Goal: Obtain resource: Download file/media

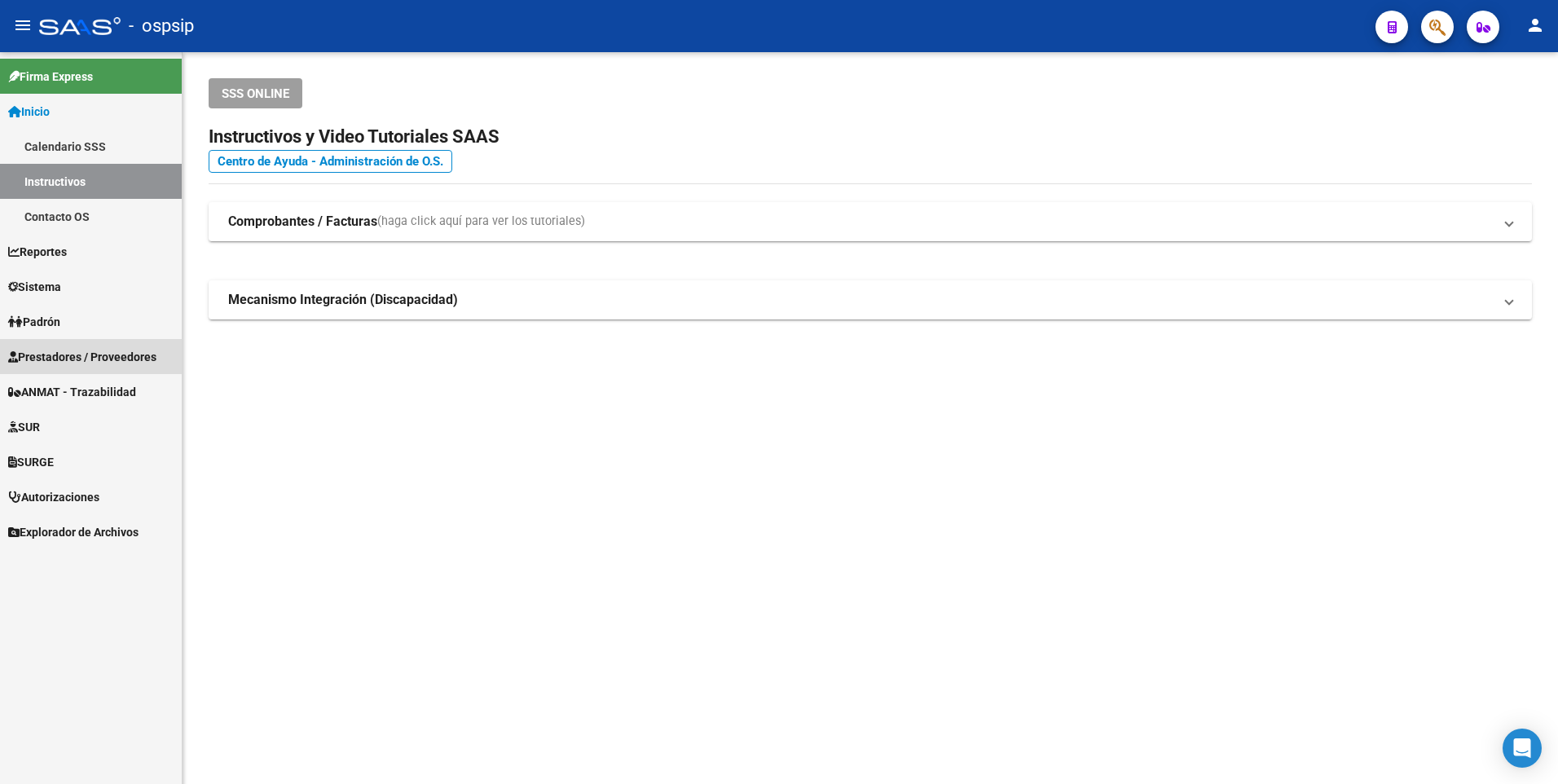
click at [84, 353] on span "Prestadores / Proveedores" at bounding box center [82, 356] width 149 height 18
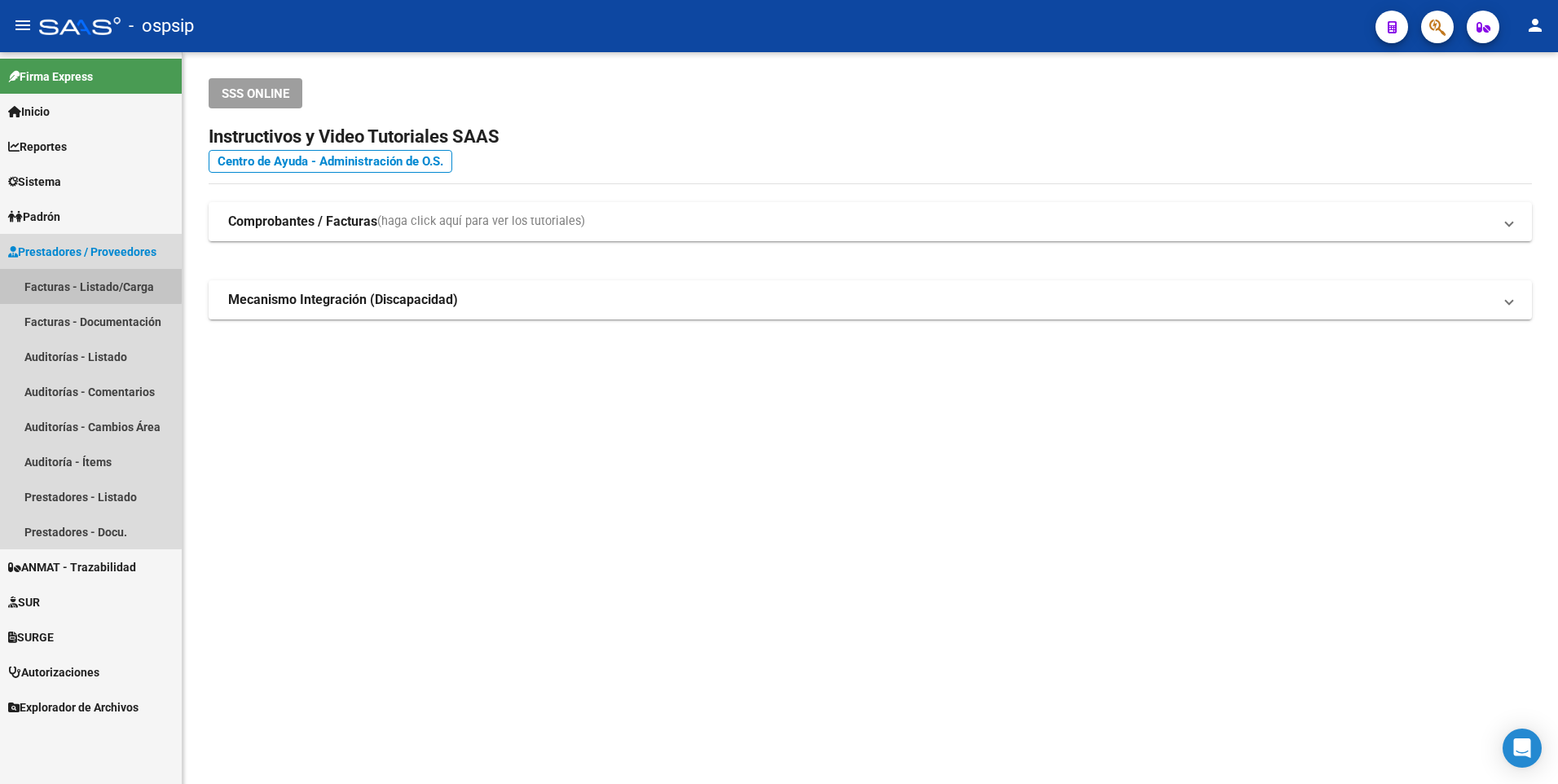
click at [77, 284] on link "Facturas - Listado/Carga" at bounding box center [91, 287] width 182 height 35
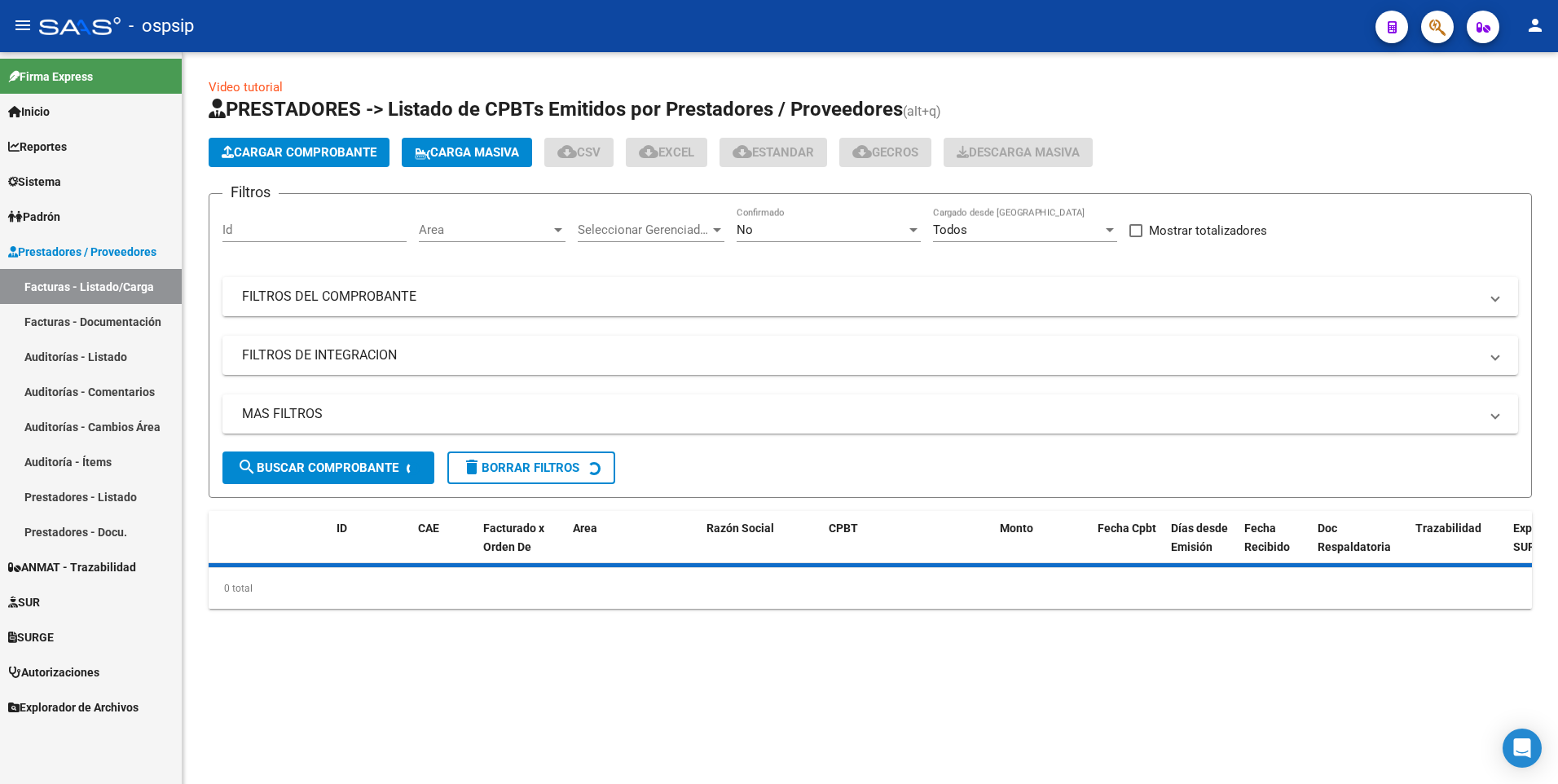
click at [402, 280] on mat-expansion-panel-header "FILTROS DEL COMPROBANTE" at bounding box center [871, 297] width 1296 height 39
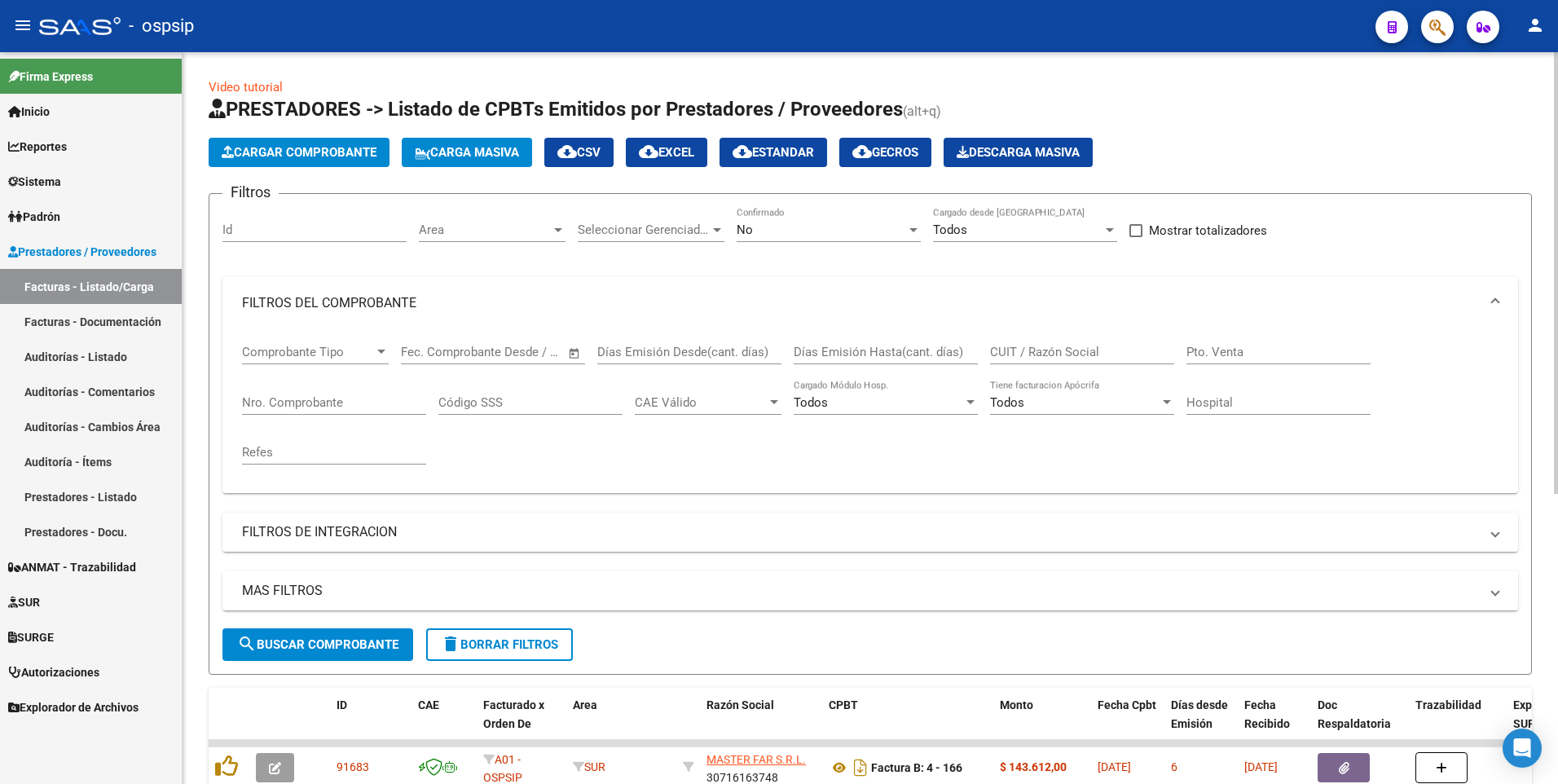
click at [314, 386] on div "Nro. Comprobante" at bounding box center [334, 397] width 184 height 35
click at [310, 401] on input "Nro. Comprobante" at bounding box center [334, 402] width 184 height 14
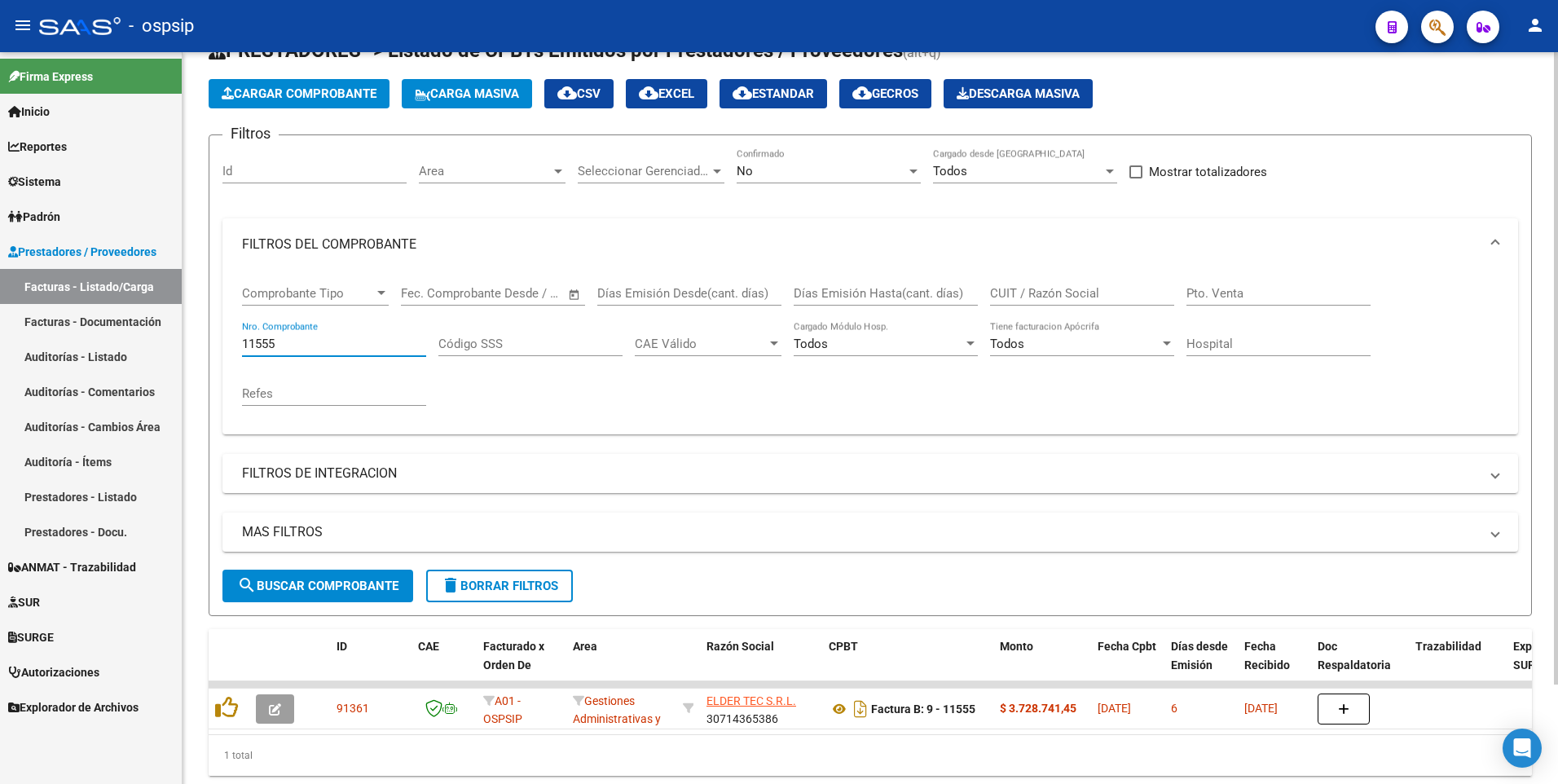
scroll to position [115, 0]
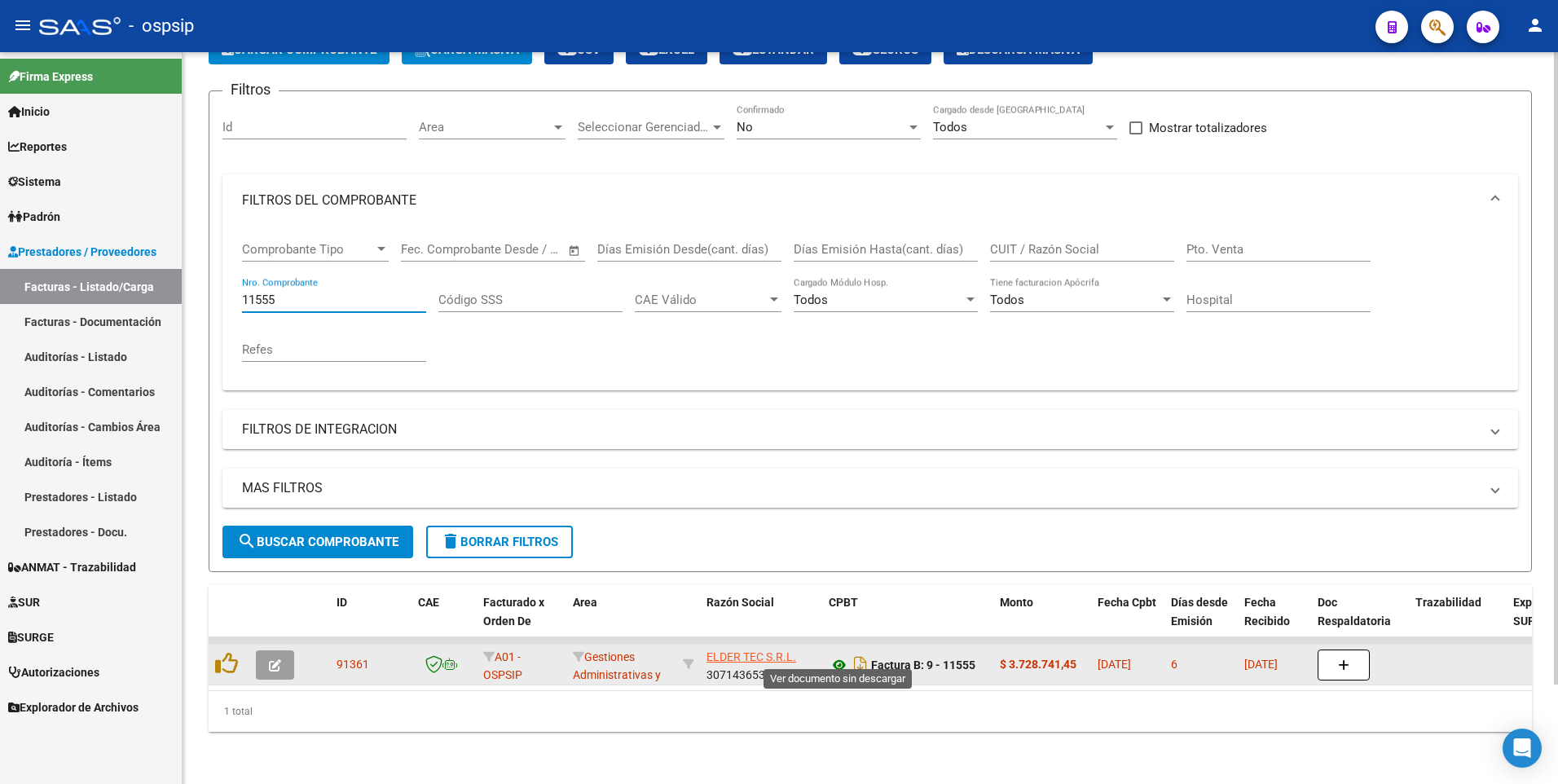
type input "11555"
click at [833, 655] on icon at bounding box center [839, 665] width 21 height 19
